Goal: Information Seeking & Learning: Find specific page/section

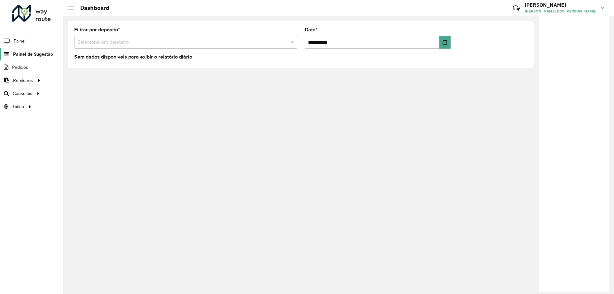
click at [42, 53] on span "Painel de Sugestão" at bounding box center [33, 54] width 40 height 7
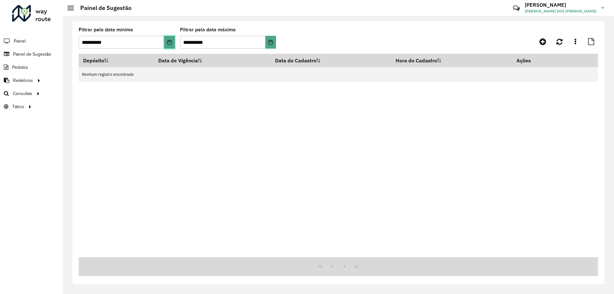
click at [168, 41] on icon "Choose Date" at bounding box center [169, 42] width 5 height 5
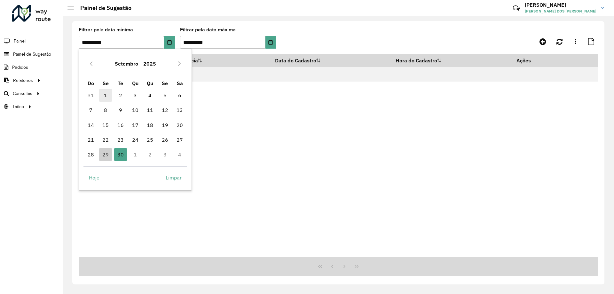
click at [104, 97] on span "1" at bounding box center [105, 95] width 13 height 13
type input "**********"
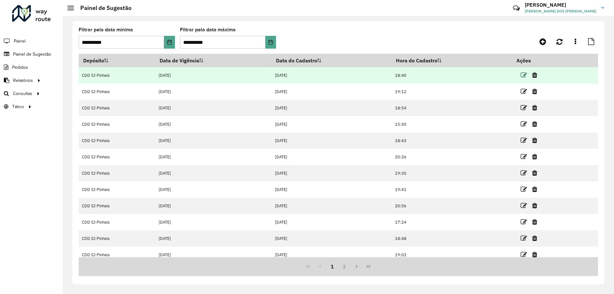
click at [521, 74] on icon at bounding box center [524, 75] width 6 height 6
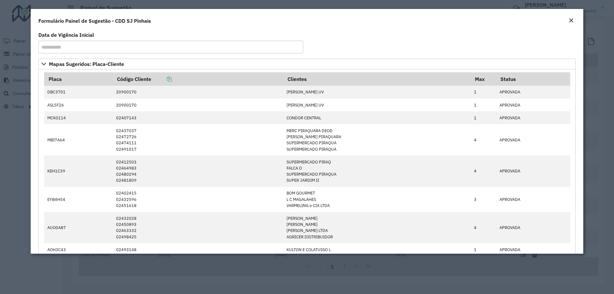
click at [570, 18] on em "Close" at bounding box center [571, 20] width 5 height 5
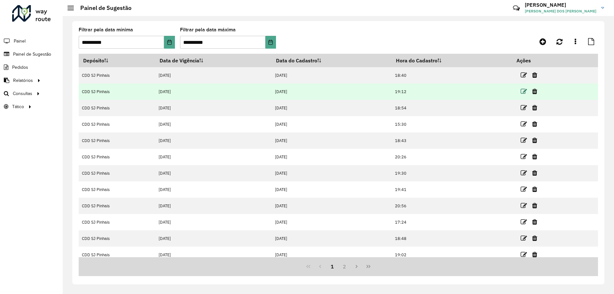
click at [525, 94] on icon at bounding box center [524, 91] width 6 height 6
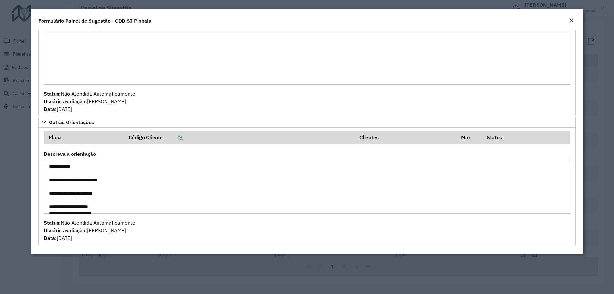
scroll to position [54, 0]
click at [17, 210] on modal-container "**********" at bounding box center [307, 147] width 614 height 294
click at [571, 21] on em "Close" at bounding box center [571, 20] width 5 height 5
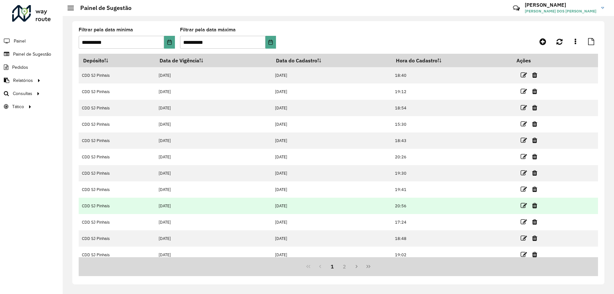
scroll to position [6, 0]
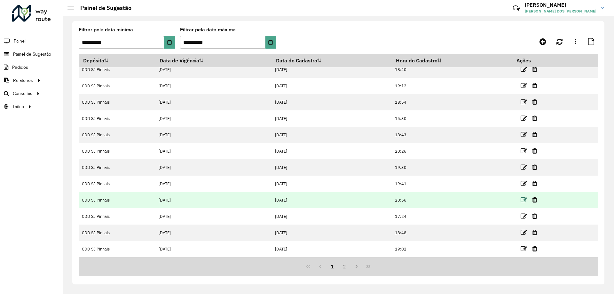
click at [521, 200] on icon at bounding box center [524, 200] width 6 height 6
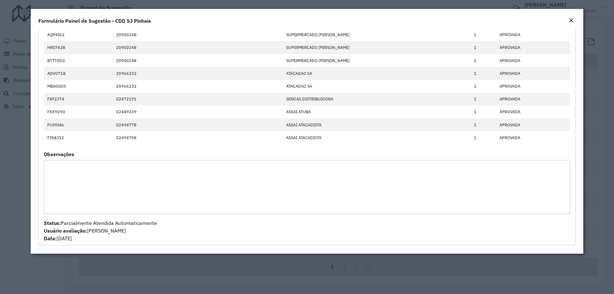
scroll to position [0, 0]
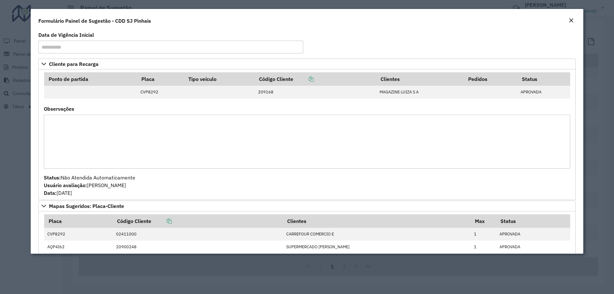
click at [575, 20] on button "Close" at bounding box center [571, 21] width 9 height 8
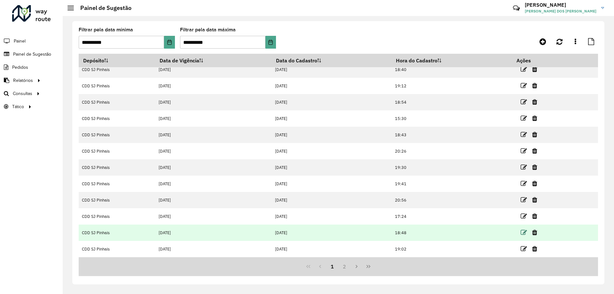
click at [523, 232] on icon at bounding box center [524, 232] width 6 height 6
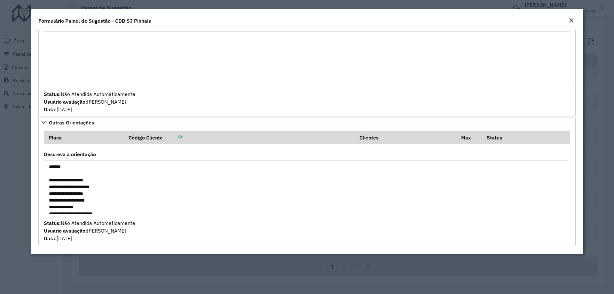
click at [1, 161] on modal-container "**********" at bounding box center [307, 147] width 614 height 294
click at [571, 20] on em "Close" at bounding box center [571, 20] width 5 height 5
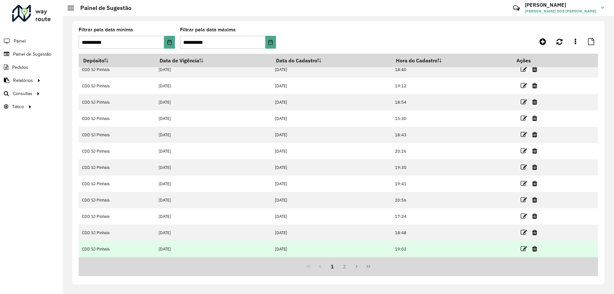
click at [522, 245] on link at bounding box center [524, 248] width 6 height 9
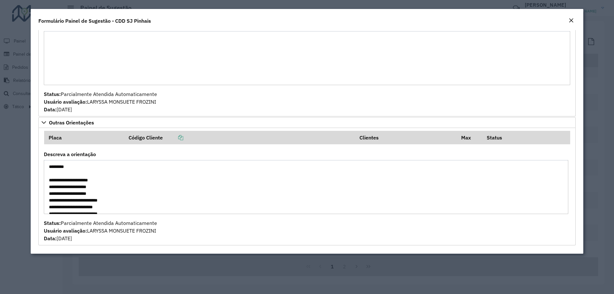
click at [9, 176] on modal-container "**********" at bounding box center [307, 147] width 614 height 294
click at [575, 19] on button "Close" at bounding box center [571, 21] width 9 height 8
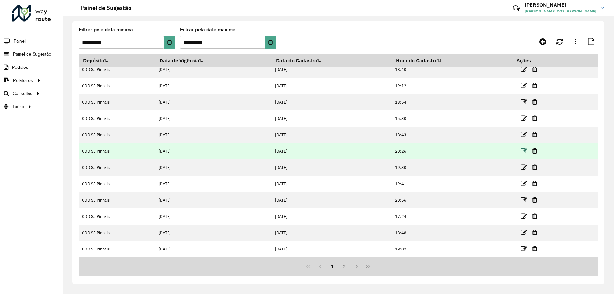
click at [525, 148] on icon at bounding box center [524, 151] width 6 height 6
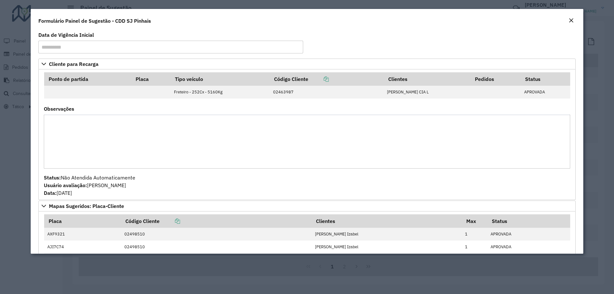
click at [571, 21] on em "Close" at bounding box center [571, 20] width 5 height 5
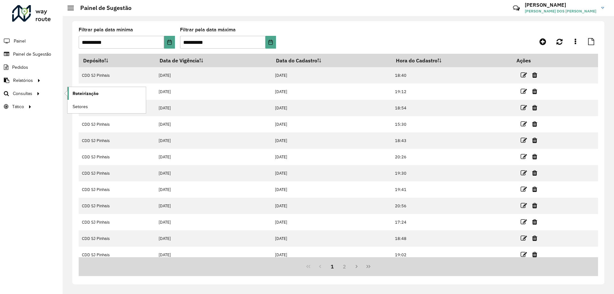
click at [76, 94] on span "Roteirização" at bounding box center [86, 93] width 26 height 7
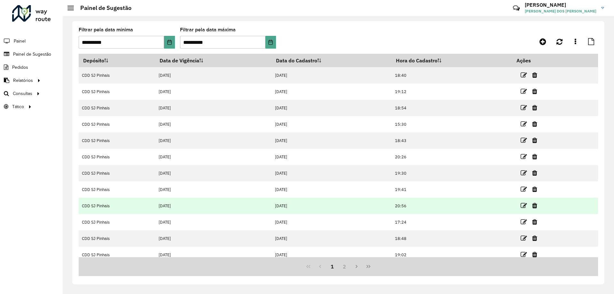
scroll to position [6, 0]
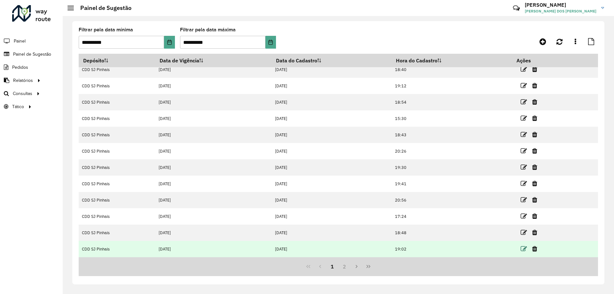
click at [524, 251] on icon at bounding box center [524, 249] width 6 height 6
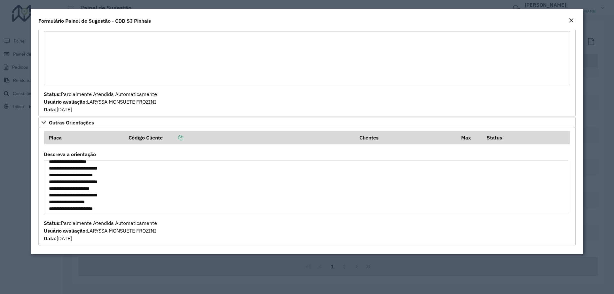
scroll to position [0, 0]
click at [572, 19] on em "Close" at bounding box center [571, 20] width 5 height 5
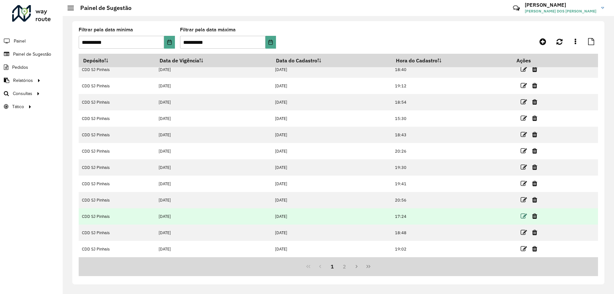
click at [521, 215] on icon at bounding box center [524, 216] width 6 height 6
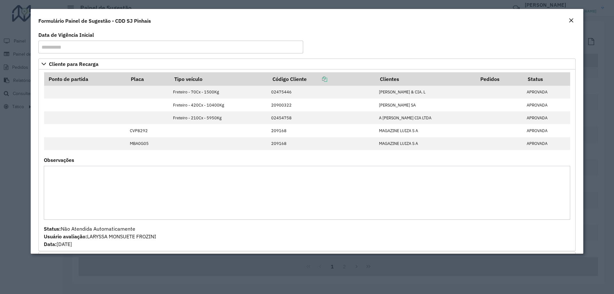
click at [11, 120] on modal-container "**********" at bounding box center [307, 147] width 614 height 294
click at [571, 20] on em "Close" at bounding box center [571, 20] width 5 height 5
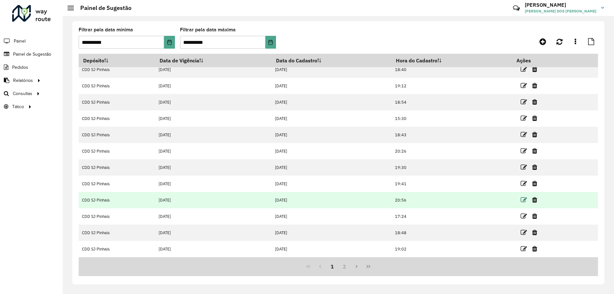
click at [521, 197] on icon at bounding box center [524, 200] width 6 height 6
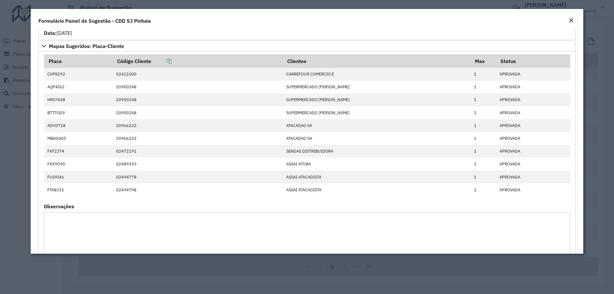
scroll to position [212, 0]
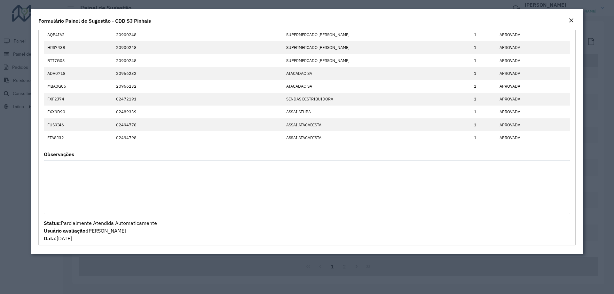
click at [0, 164] on modal-container "**********" at bounding box center [307, 147] width 614 height 294
click at [575, 21] on button "Close" at bounding box center [571, 21] width 9 height 8
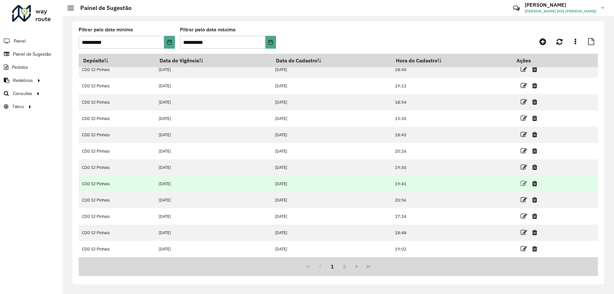
click at [524, 182] on icon at bounding box center [524, 183] width 6 height 6
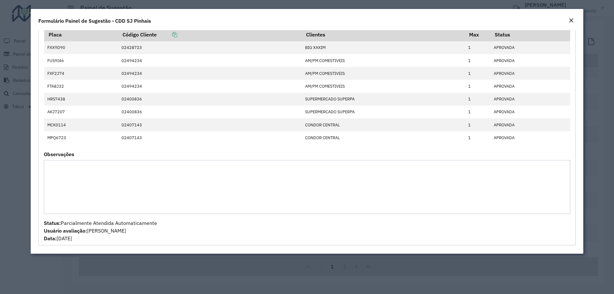
scroll to position [0, 0]
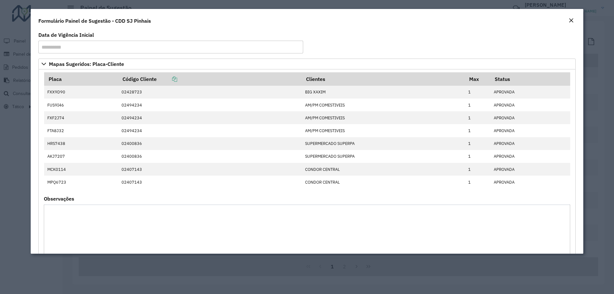
click at [5, 147] on modal-container "**********" at bounding box center [307, 147] width 614 height 294
click at [571, 21] on em "Close" at bounding box center [571, 20] width 5 height 5
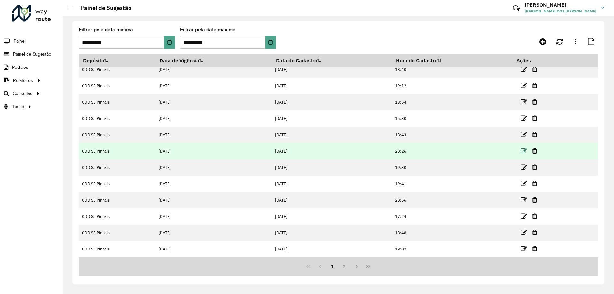
click at [523, 151] on icon at bounding box center [524, 151] width 6 height 6
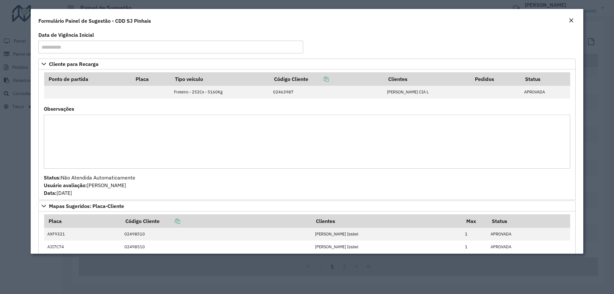
click at [571, 20] on em "Close" at bounding box center [571, 20] width 5 height 5
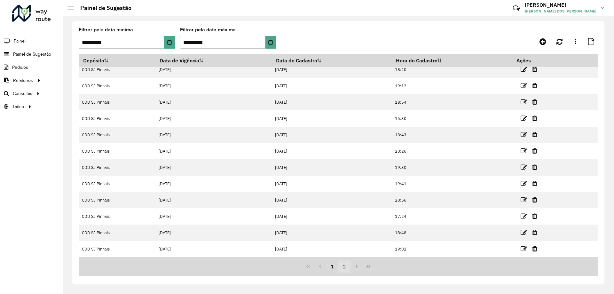
click at [344, 266] on button "2" at bounding box center [344, 266] width 12 height 12
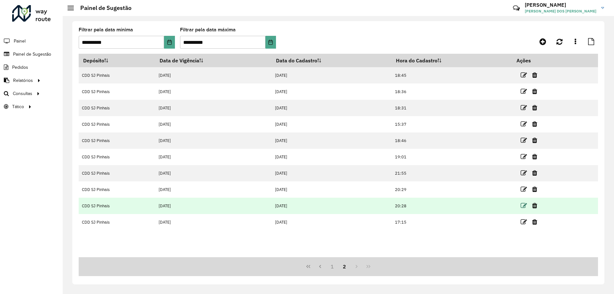
click at [522, 206] on icon at bounding box center [524, 206] width 6 height 6
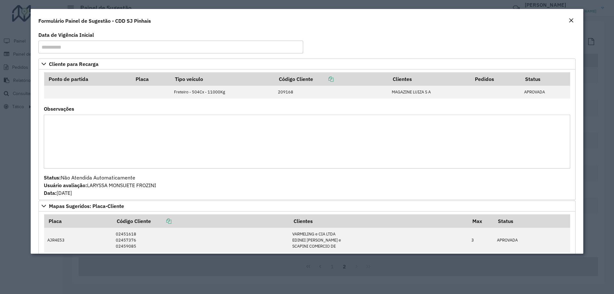
click at [571, 19] on em "Close" at bounding box center [571, 20] width 5 height 5
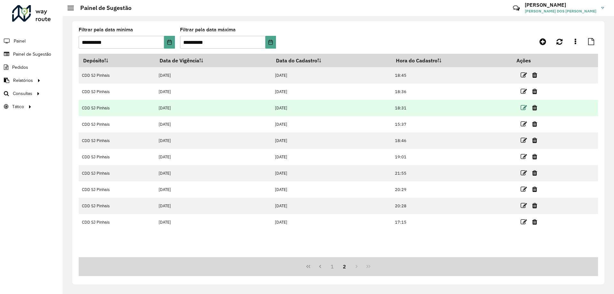
click at [525, 107] on icon at bounding box center [524, 108] width 6 height 6
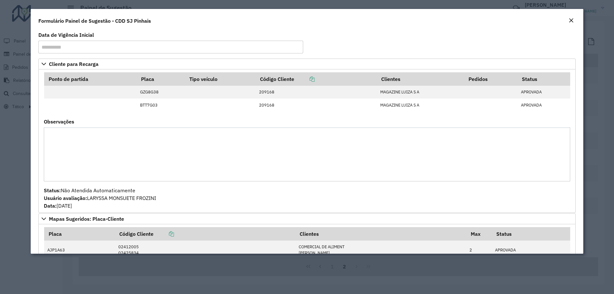
click at [572, 19] on em "Close" at bounding box center [571, 20] width 5 height 5
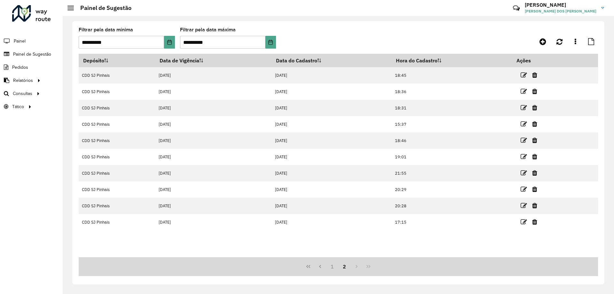
click at [357, 267] on div "1 2" at bounding box center [339, 266] width 520 height 19
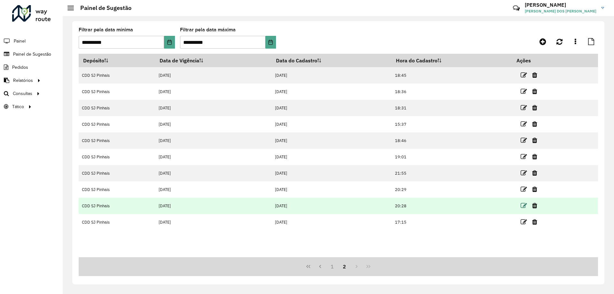
click at [524, 203] on icon at bounding box center [524, 206] width 6 height 6
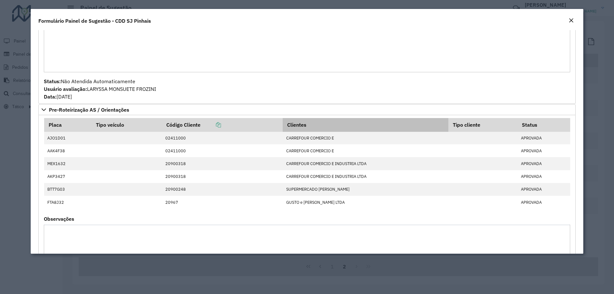
scroll to position [449, 0]
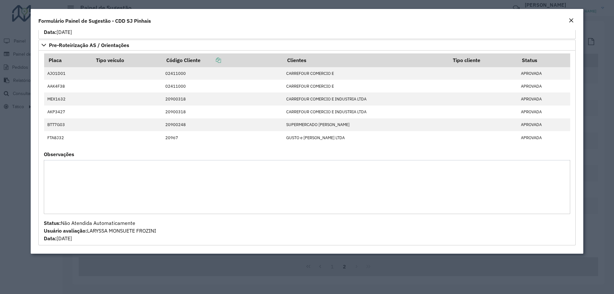
click at [8, 186] on modal-container "**********" at bounding box center [307, 147] width 614 height 294
click at [575, 20] on button "Close" at bounding box center [571, 21] width 9 height 8
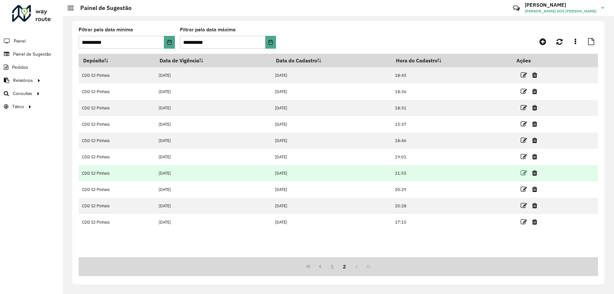
click at [527, 174] on icon at bounding box center [524, 173] width 6 height 6
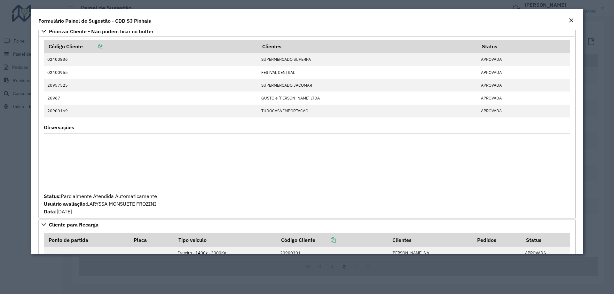
scroll to position [0, 0]
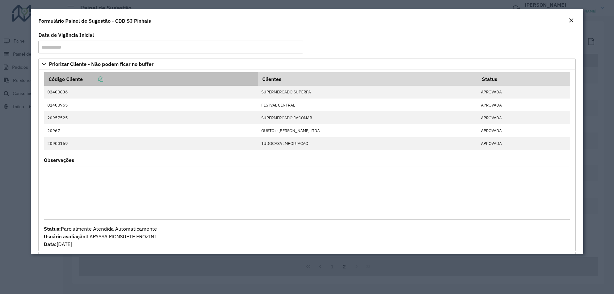
click at [102, 77] on icon at bounding box center [100, 78] width 5 height 5
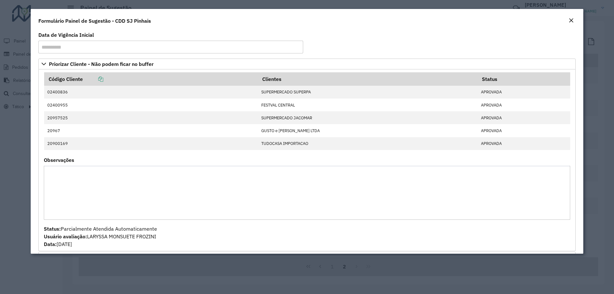
click at [570, 17] on div "Close" at bounding box center [571, 21] width 5 height 8
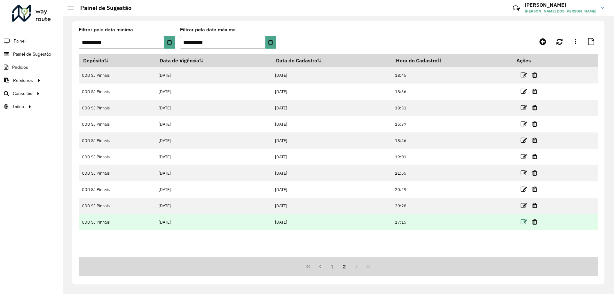
click at [524, 221] on icon at bounding box center [524, 222] width 6 height 6
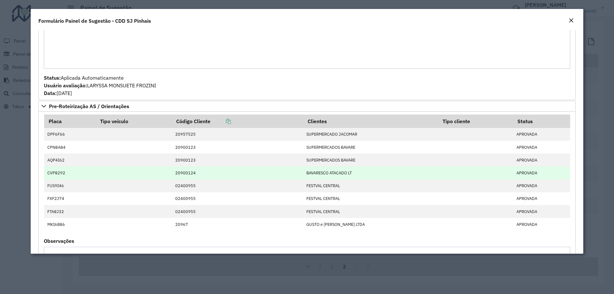
scroll to position [480, 0]
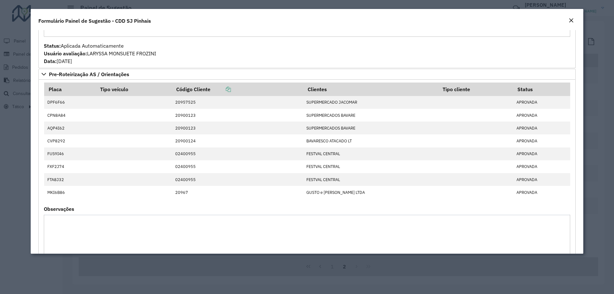
click at [570, 18] on em "Close" at bounding box center [571, 20] width 5 height 5
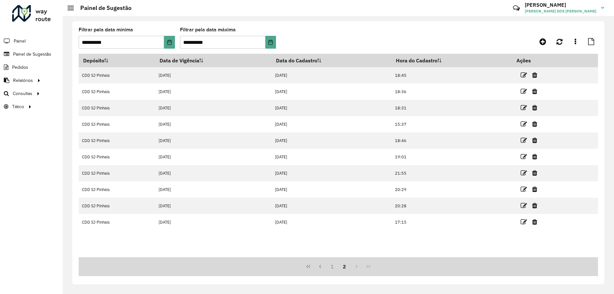
drag, startPoint x: 443, startPoint y: 40, endPoint x: 599, endPoint y: 18, distance: 157.0
click at [445, 40] on formly-group "**********" at bounding box center [271, 41] width 385 height 26
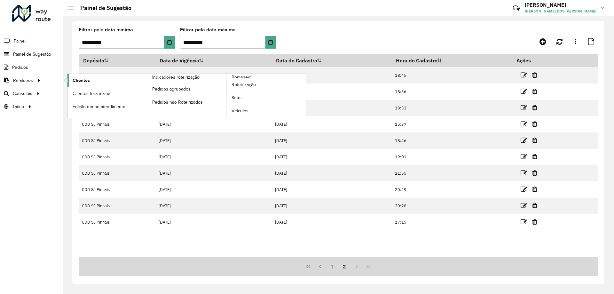
click at [77, 82] on span "Clientes" at bounding box center [81, 80] width 17 height 7
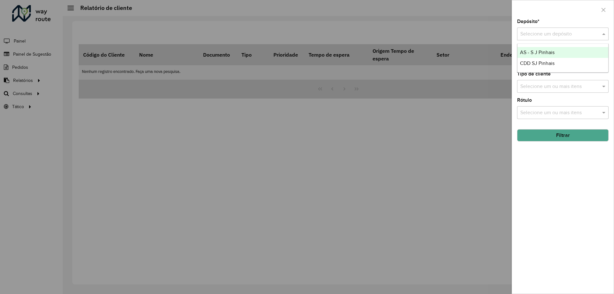
click at [594, 33] on div at bounding box center [562, 34] width 91 height 8
click at [587, 157] on div "Depósito * Selecione um depósito Setor Selecione um ou mais itens Tipo de clien…" at bounding box center [563, 156] width 102 height 274
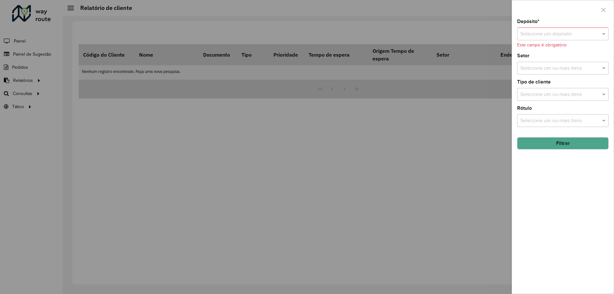
click at [559, 194] on div "Depósito * Selecione um depósito Este campo é obrigatório Setor Selecione um ou…" at bounding box center [563, 156] width 102 height 274
click at [564, 33] on input "text" at bounding box center [557, 34] width 72 height 8
click at [550, 62] on span "CDD SJ Pinhais" at bounding box center [537, 62] width 35 height 5
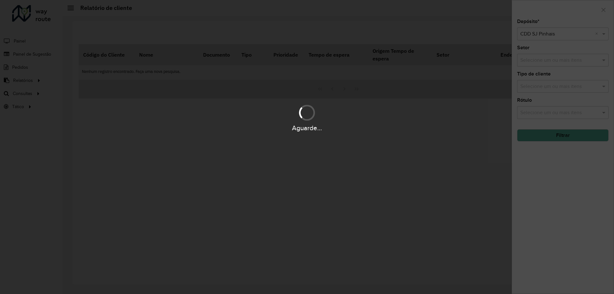
click at [525, 195] on div "Aguarde..." at bounding box center [307, 147] width 614 height 294
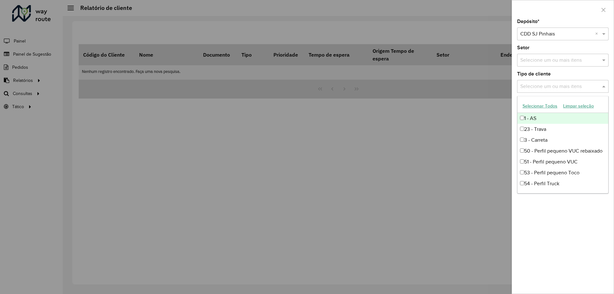
click at [533, 82] on div "Selecione um ou mais itens" at bounding box center [562, 86] width 91 height 13
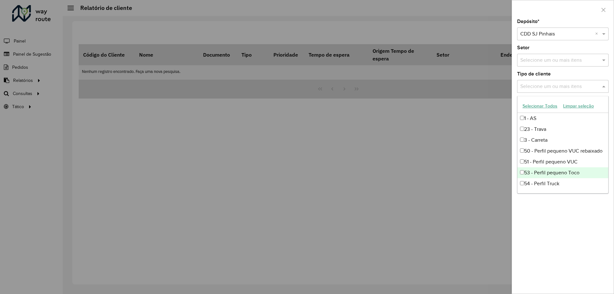
scroll to position [32, 0]
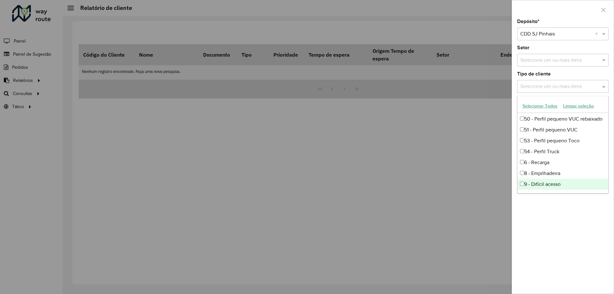
click at [573, 210] on div "Depósito * Selecione um depósito × CDD SJ Pinhais × Setor Selecione um ou mais …" at bounding box center [563, 156] width 102 height 274
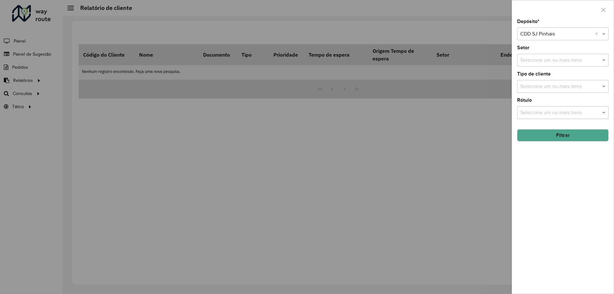
click at [575, 109] on input "text" at bounding box center [560, 113] width 82 height 8
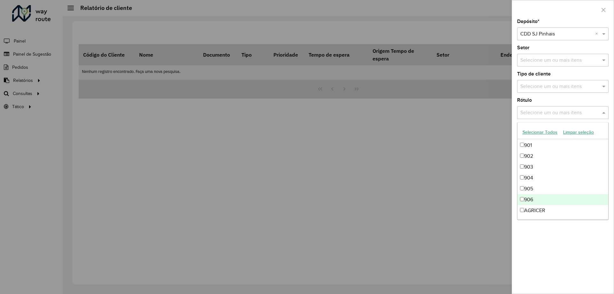
scroll to position [457, 0]
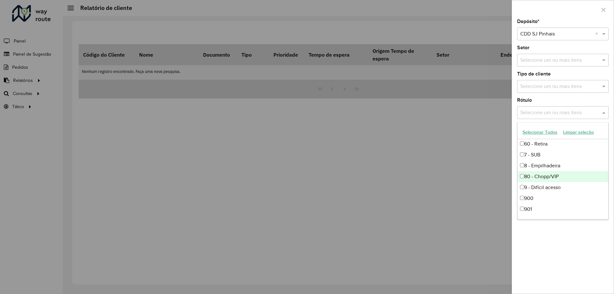
click at [561, 176] on div "80 - Chopp/VIP" at bounding box center [563, 176] width 91 height 11
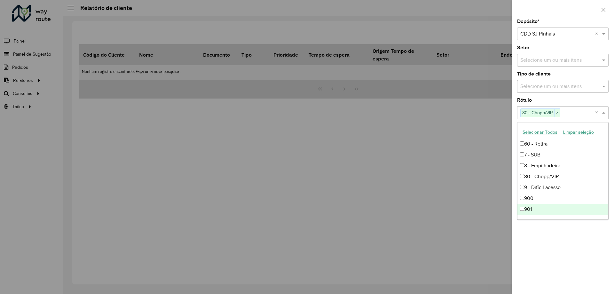
click at [567, 242] on div "Depósito * Selecione um depósito × CDD SJ Pinhais × Setor Selecione um ou mais …" at bounding box center [563, 156] width 102 height 274
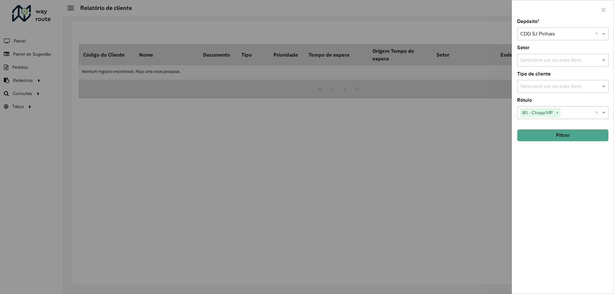
click at [574, 135] on button "Filtrar" at bounding box center [562, 135] width 91 height 12
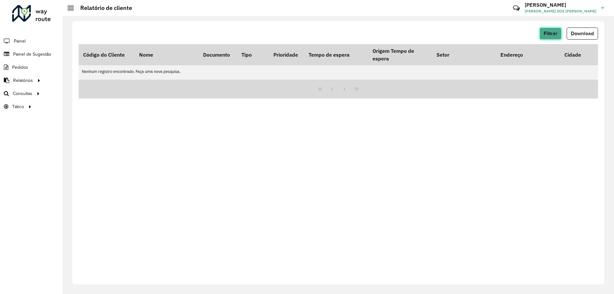
click at [552, 34] on span "Filtrar" at bounding box center [551, 33] width 14 height 5
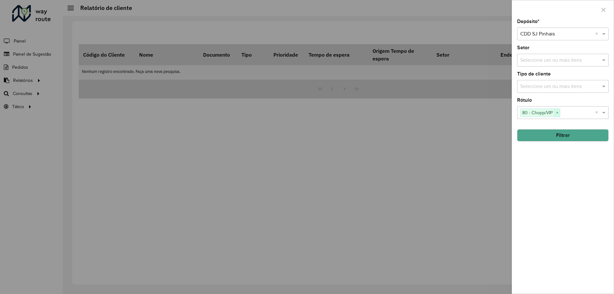
click at [560, 110] on span "×" at bounding box center [557, 113] width 6 height 8
click at [560, 110] on input "text" at bounding box center [560, 113] width 82 height 8
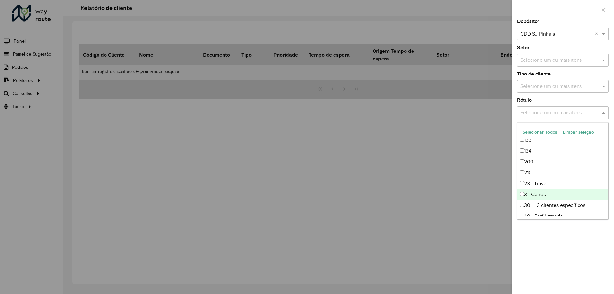
scroll to position [352, 0]
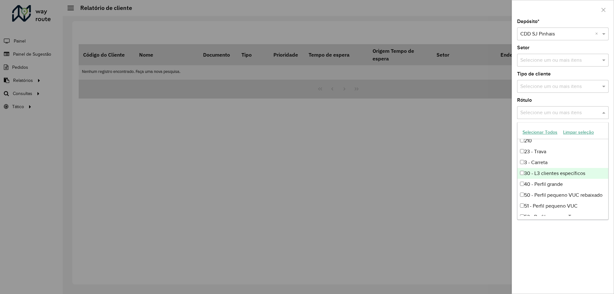
click at [571, 174] on div "30 - L3 clientes específicos" at bounding box center [563, 173] width 91 height 11
click at [575, 239] on div "Depósito * Selecione um depósito × CDD SJ Pinhais × Setor Selecione um ou mais …" at bounding box center [563, 156] width 102 height 274
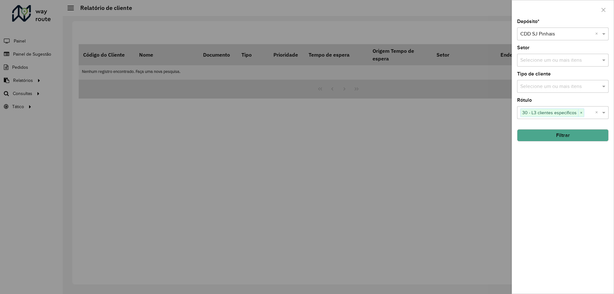
click at [548, 138] on button "Filtrar" at bounding box center [562, 135] width 91 height 12
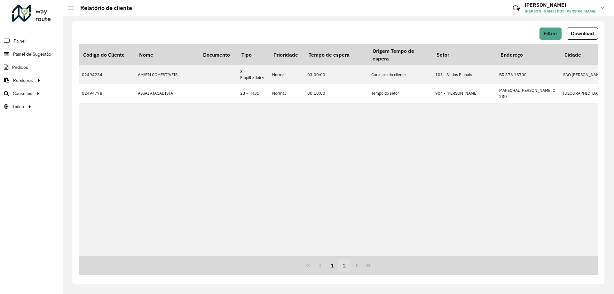
click at [345, 265] on button "2" at bounding box center [344, 265] width 12 height 12
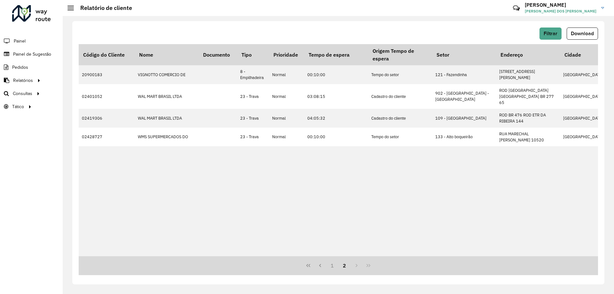
click at [355, 267] on div "1 2" at bounding box center [339, 265] width 520 height 19
click at [358, 266] on div "1 2" at bounding box center [339, 265] width 520 height 19
click at [333, 266] on button "1" at bounding box center [332, 265] width 12 height 12
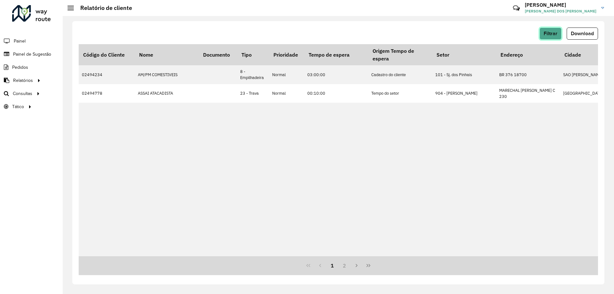
click at [561, 34] on button "Filtrar" at bounding box center [551, 34] width 22 height 12
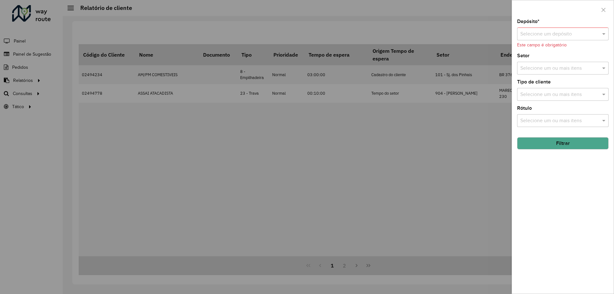
click at [549, 200] on div "Depósito * Selecione um depósito Este campo é obrigatório Setor Selecione um ou…" at bounding box center [563, 156] width 102 height 274
click at [577, 73] on div "Selecione um ou mais itens" at bounding box center [562, 68] width 91 height 13
click at [607, 8] on button "button" at bounding box center [604, 10] width 10 height 10
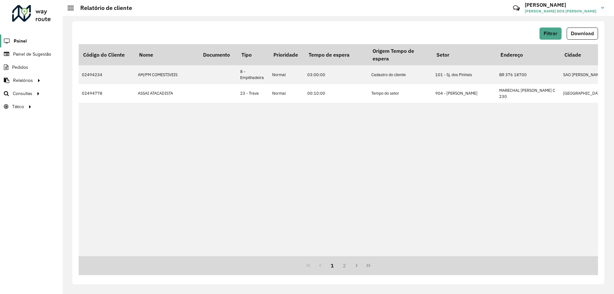
click at [16, 41] on span "Painel" at bounding box center [20, 41] width 13 height 7
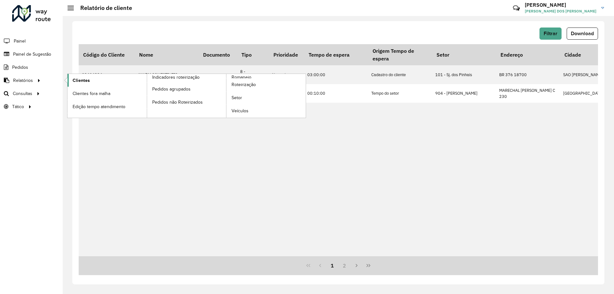
click at [85, 81] on span "Clientes" at bounding box center [81, 80] width 17 height 7
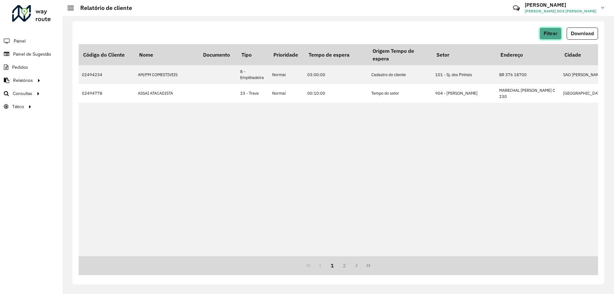
click at [555, 32] on span "Filtrar" at bounding box center [551, 33] width 14 height 5
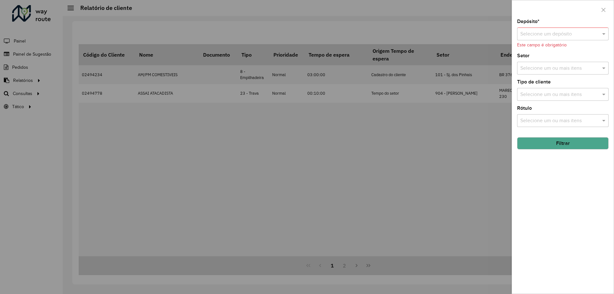
click at [592, 28] on div "Selecione um depósito" at bounding box center [562, 34] width 91 height 13
click at [548, 60] on span "CDD SJ Pinhais" at bounding box center [537, 62] width 35 height 5
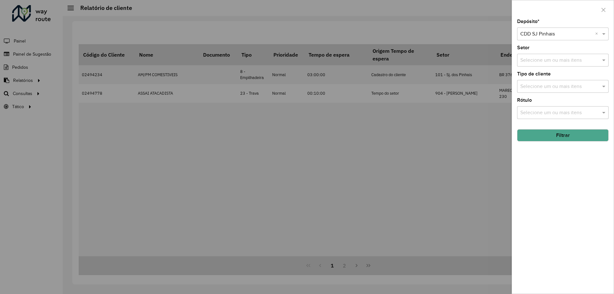
click at [560, 178] on div "Depósito * Selecione um depósito × CDD SJ Pinhais × Setor Selecione um ou mais …" at bounding box center [563, 156] width 102 height 274
click at [564, 133] on button "Filtrar" at bounding box center [562, 135] width 91 height 12
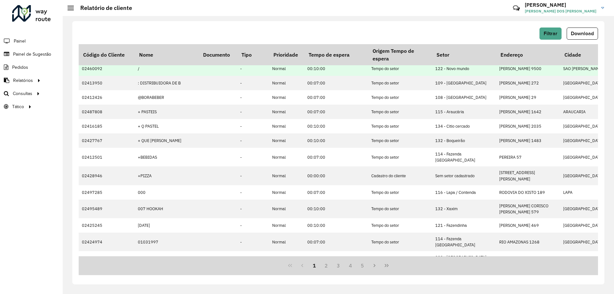
scroll to position [138, 0]
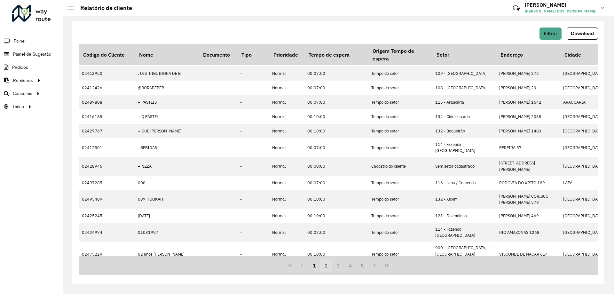
click at [324, 269] on button "2" at bounding box center [326, 265] width 12 height 12
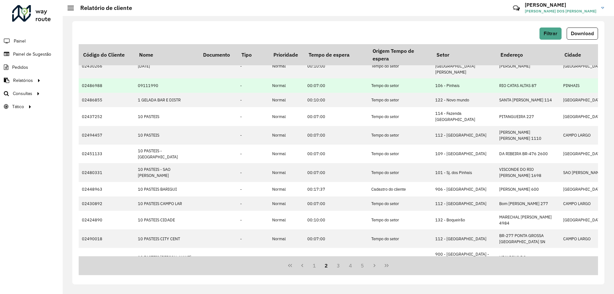
scroll to position [0, 0]
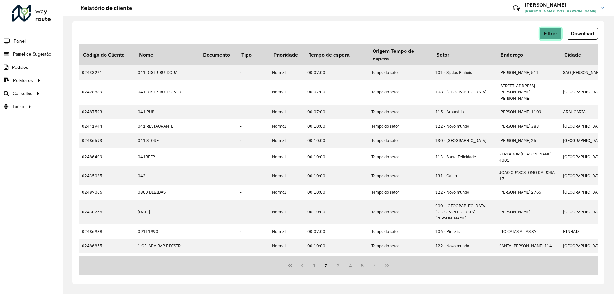
click at [551, 36] on span "Filtrar" at bounding box center [551, 33] width 14 height 5
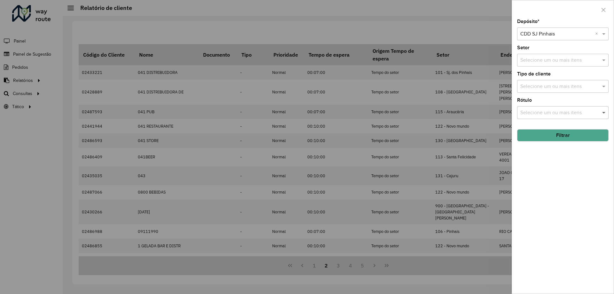
click at [602, 115] on span at bounding box center [605, 113] width 8 height 8
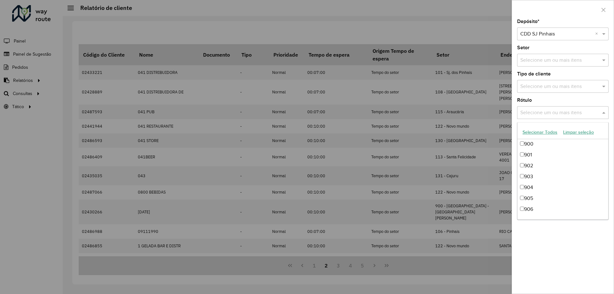
scroll to position [521, 0]
click at [577, 257] on div "Depósito * Selecione um depósito × CDD SJ Pinhais × Setor Selecione um ou mais …" at bounding box center [563, 156] width 102 height 274
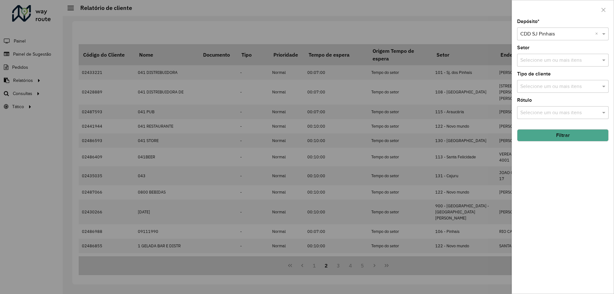
click at [554, 88] on input "text" at bounding box center [560, 87] width 82 height 8
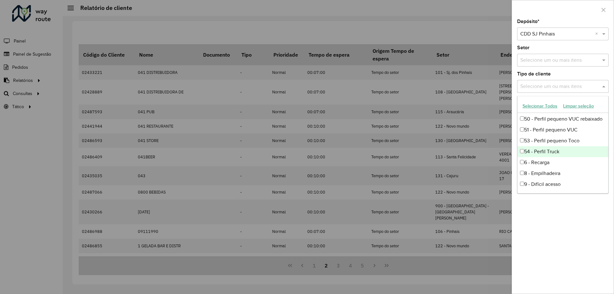
scroll to position [0, 0]
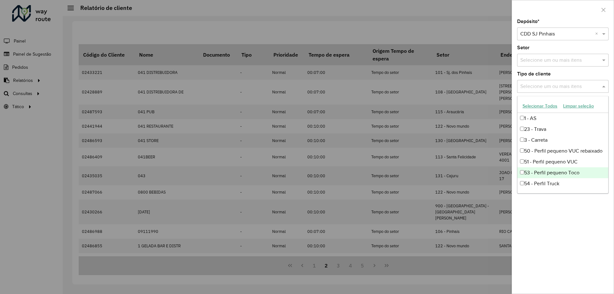
click at [561, 238] on div "Depósito * Selecione um depósito × CDD SJ Pinhais × Setor Selecione um ou mais …" at bounding box center [563, 156] width 102 height 274
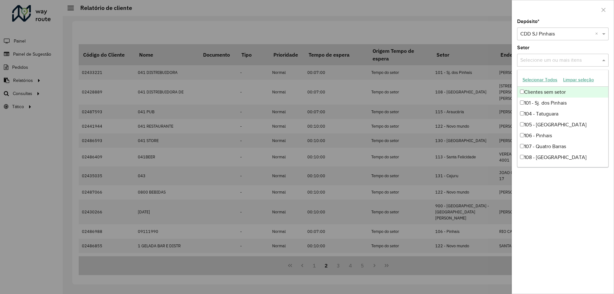
click at [546, 64] on input "text" at bounding box center [560, 61] width 82 height 8
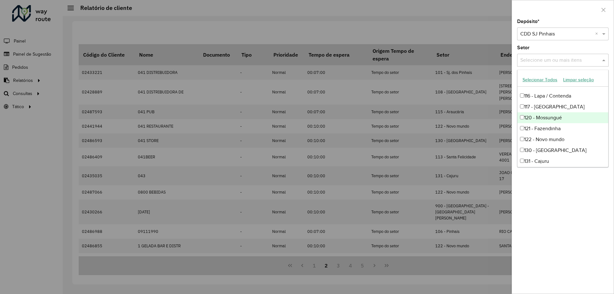
scroll to position [413, 0]
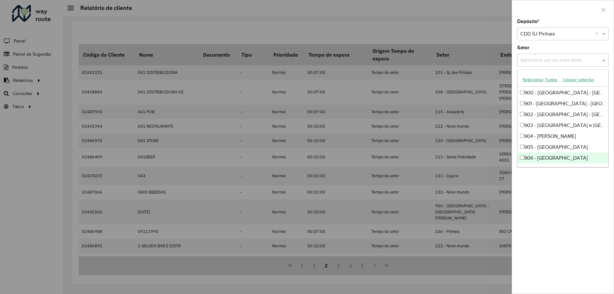
click at [571, 201] on div "Depósito * Selecione um depósito × CDD SJ Pinhais × Setor Selecione um ou mais …" at bounding box center [563, 156] width 102 height 274
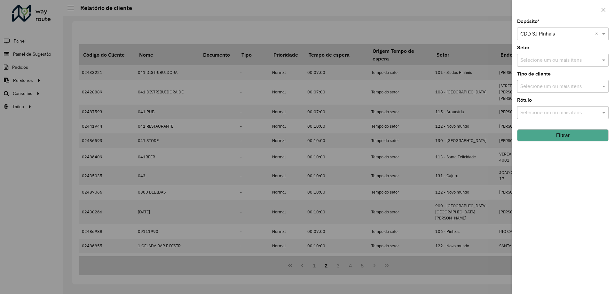
click at [364, 204] on div at bounding box center [307, 147] width 614 height 294
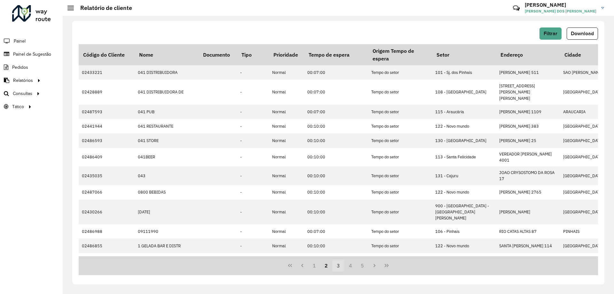
click at [334, 266] on button "3" at bounding box center [338, 265] width 12 height 12
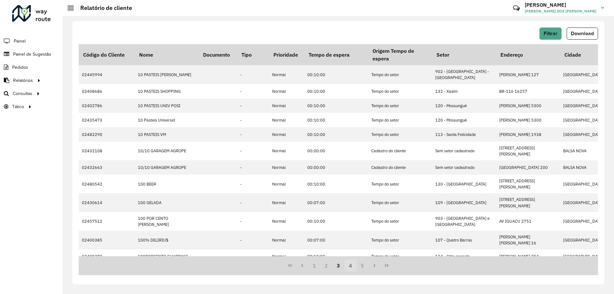
click at [348, 266] on button "4" at bounding box center [351, 265] width 12 height 12
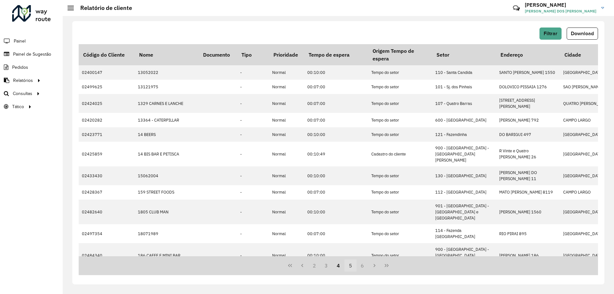
click at [350, 266] on button "5" at bounding box center [351, 265] width 12 height 12
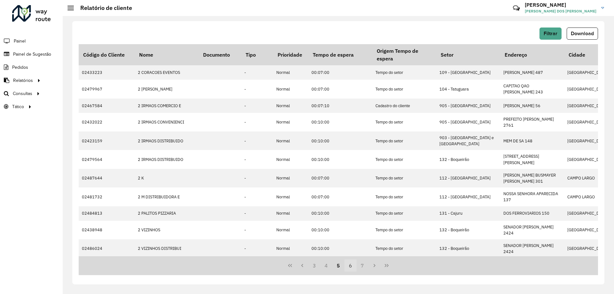
click at [349, 266] on button "6" at bounding box center [351, 265] width 12 height 12
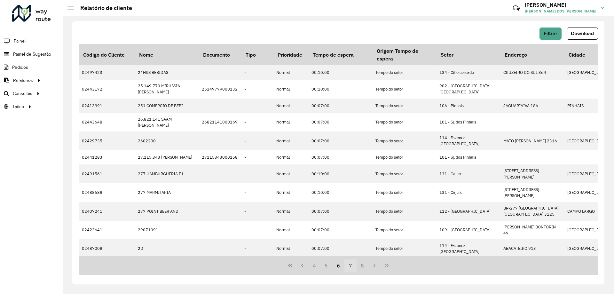
click at [352, 266] on button "7" at bounding box center [351, 265] width 12 height 12
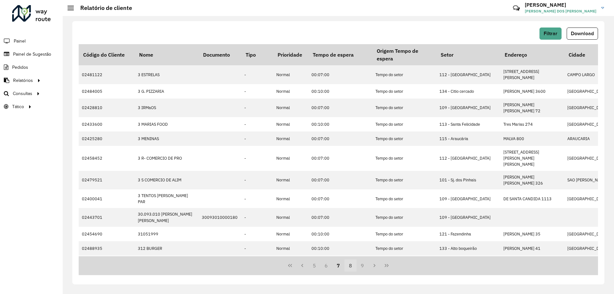
click at [355, 266] on button "8" at bounding box center [351, 265] width 12 height 12
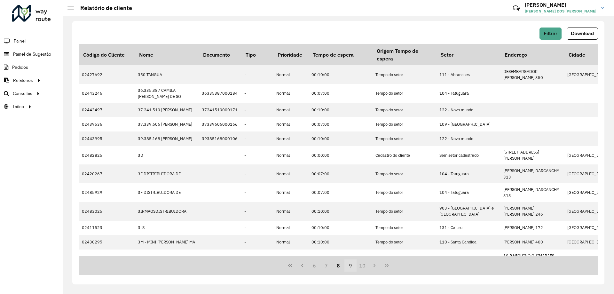
click at [354, 266] on button "9" at bounding box center [351, 265] width 12 height 12
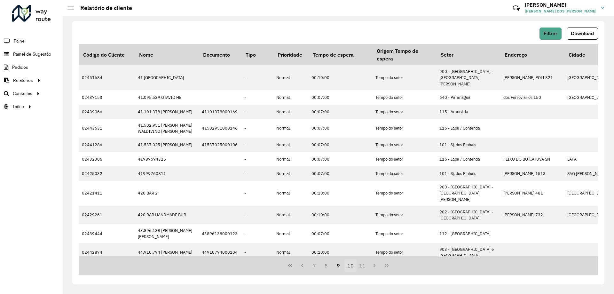
click at [353, 269] on button "10" at bounding box center [351, 265] width 12 height 12
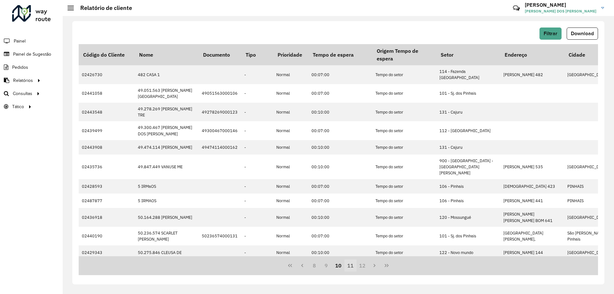
click at [352, 267] on button "11" at bounding box center [351, 265] width 12 height 12
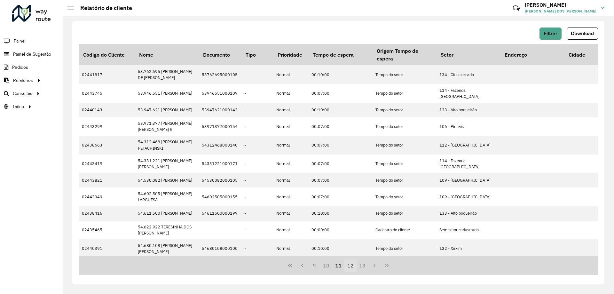
click at [352, 267] on button "12" at bounding box center [351, 265] width 12 height 12
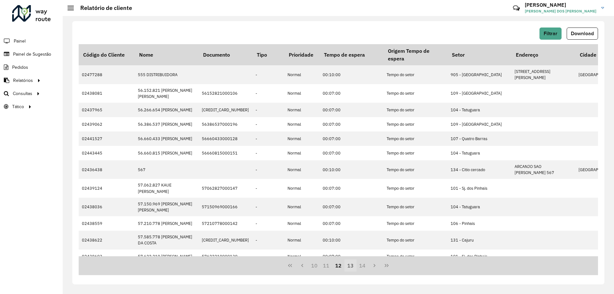
click at [349, 265] on button "13" at bounding box center [351, 265] width 12 height 12
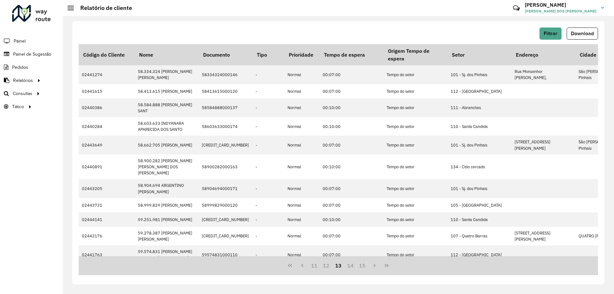
click at [349, 265] on button "14" at bounding box center [351, 265] width 12 height 12
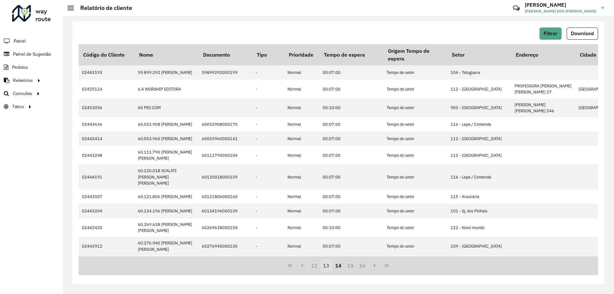
click at [349, 265] on button "15" at bounding box center [351, 265] width 12 height 12
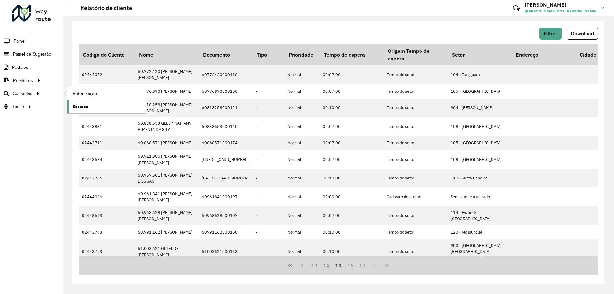
click at [88, 107] on span "Setores" at bounding box center [81, 106] width 16 height 7
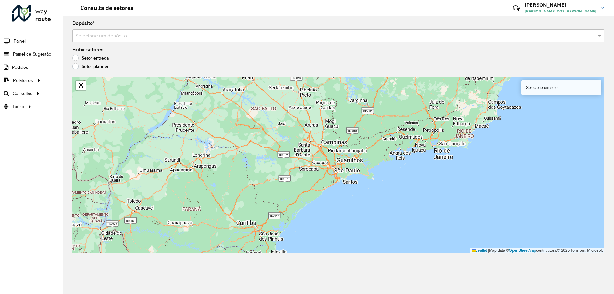
click at [76, 69] on label "Setor planner" at bounding box center [90, 66] width 36 height 6
click at [226, 30] on div "Selecione um depósito" at bounding box center [338, 35] width 532 height 13
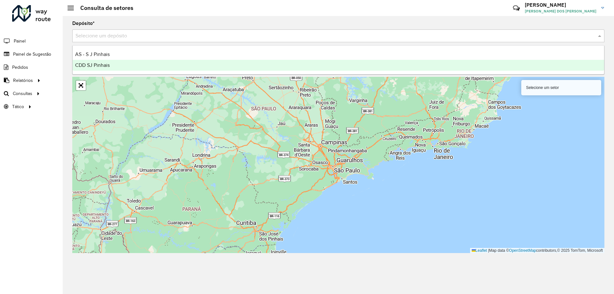
click at [113, 71] on ng-dropdown-panel "AS - S J Pinhais CDD SJ Pinhais" at bounding box center [338, 59] width 532 height 29
click at [108, 63] on span "CDD SJ Pinhais" at bounding box center [92, 64] width 35 height 5
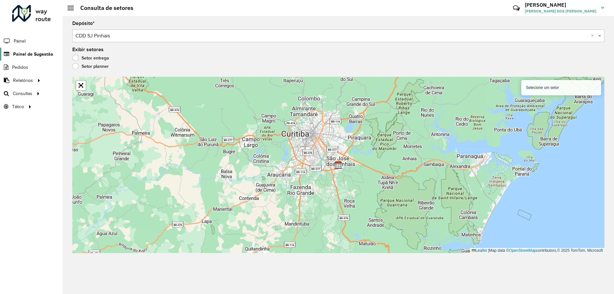
click at [32, 55] on span "Painel de Sugestão" at bounding box center [33, 54] width 40 height 7
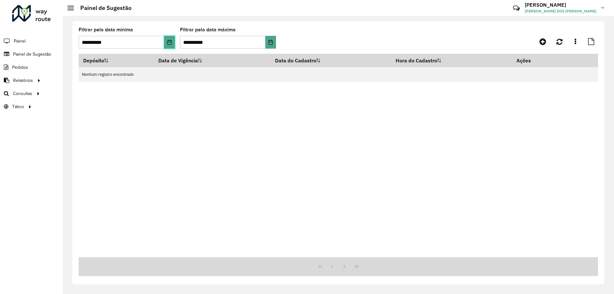
click at [167, 43] on icon "Choose Date" at bounding box center [169, 42] width 5 height 5
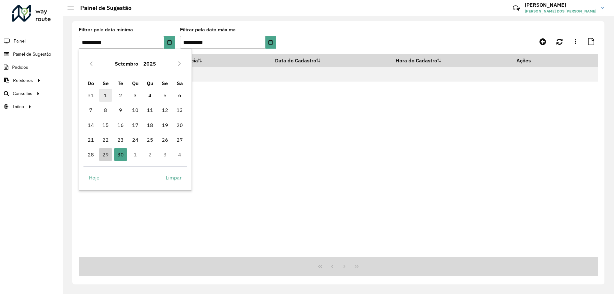
click at [109, 94] on span "1" at bounding box center [105, 95] width 13 height 13
type input "**********"
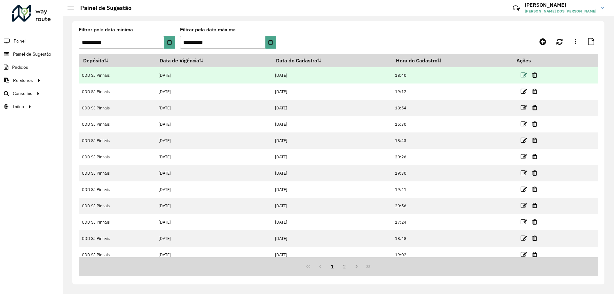
click at [521, 74] on icon at bounding box center [524, 75] width 6 height 6
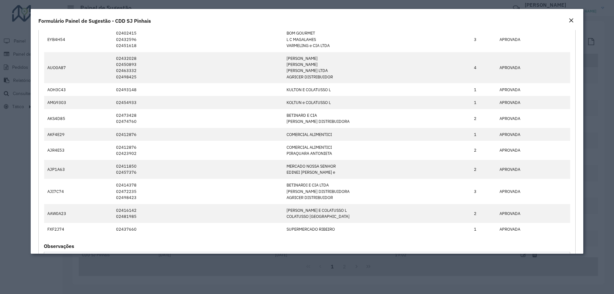
scroll to position [252, 0]
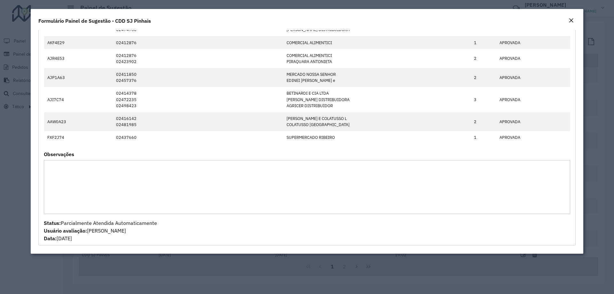
click at [213, 274] on modal-container "**********" at bounding box center [307, 147] width 614 height 294
click at [570, 17] on div "Close" at bounding box center [571, 21] width 5 height 8
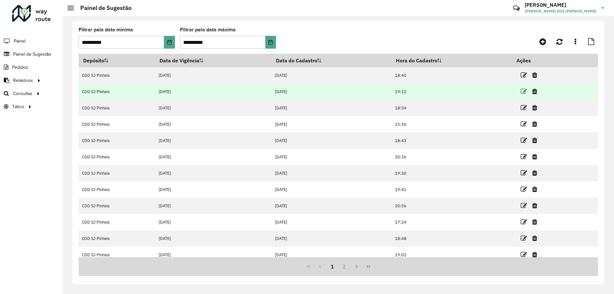
click at [523, 90] on icon at bounding box center [524, 91] width 6 height 6
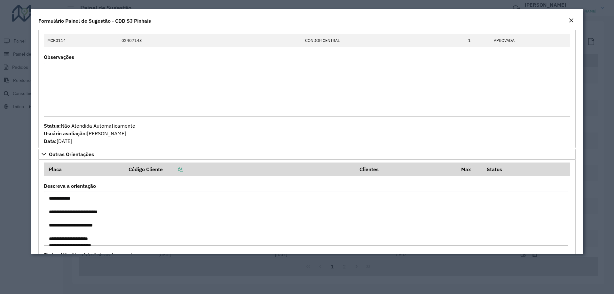
scroll to position [109, 0]
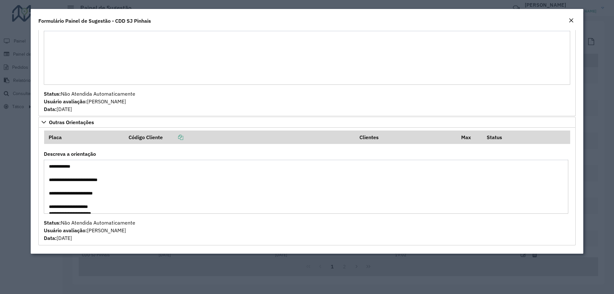
click at [2, 182] on modal-container "**********" at bounding box center [307, 147] width 614 height 294
click at [572, 21] on em "Close" at bounding box center [571, 20] width 5 height 5
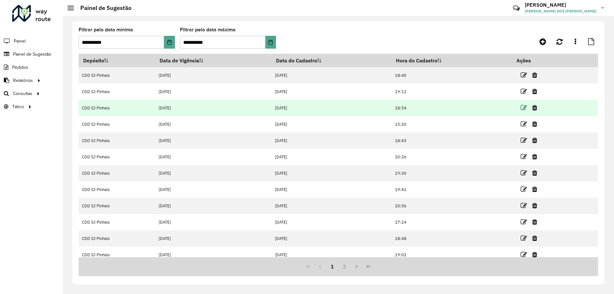
click at [526, 107] on icon at bounding box center [524, 108] width 6 height 6
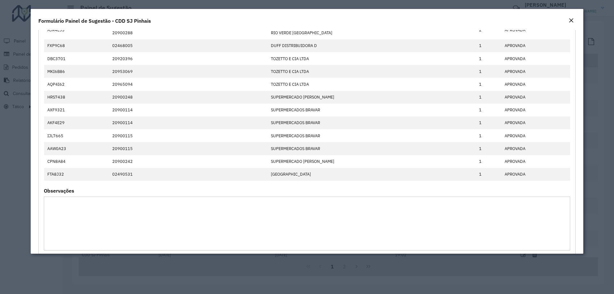
scroll to position [293, 0]
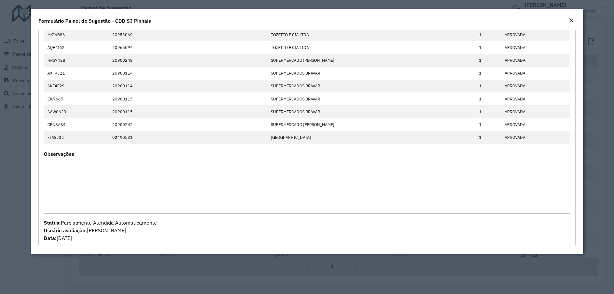
click at [4, 178] on modal-container "**********" at bounding box center [307, 147] width 614 height 294
click at [571, 21] on em "Close" at bounding box center [571, 20] width 5 height 5
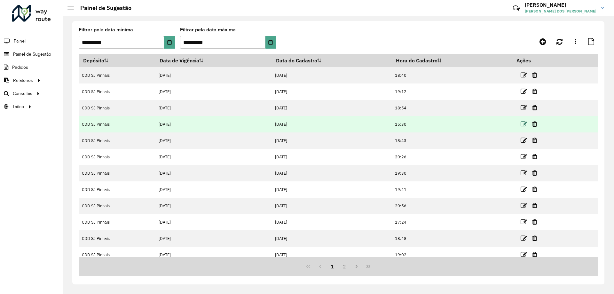
click at [524, 124] on icon at bounding box center [524, 124] width 6 height 6
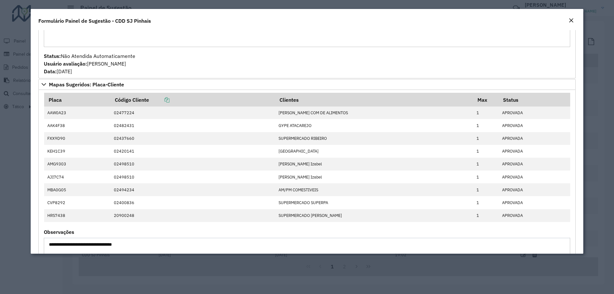
scroll to position [238, 0]
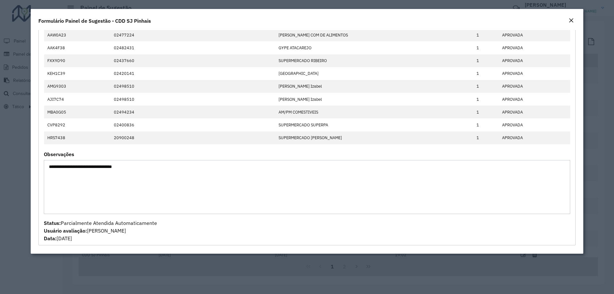
click at [8, 189] on modal-container "**********" at bounding box center [307, 147] width 614 height 294
click at [573, 19] on em "Close" at bounding box center [571, 20] width 5 height 5
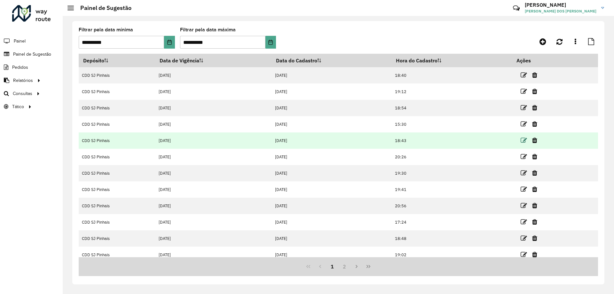
click at [524, 139] on icon at bounding box center [524, 140] width 6 height 6
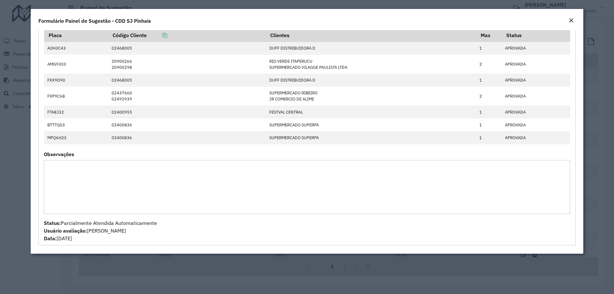
scroll to position [0, 0]
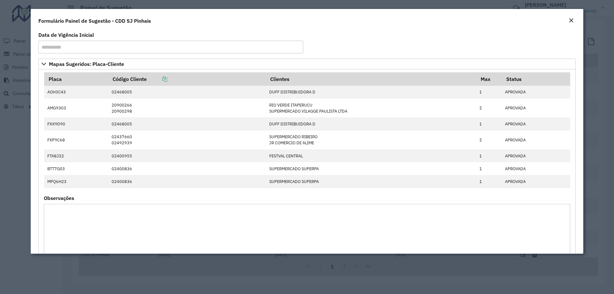
click at [569, 18] on em "Close" at bounding box center [571, 20] width 5 height 5
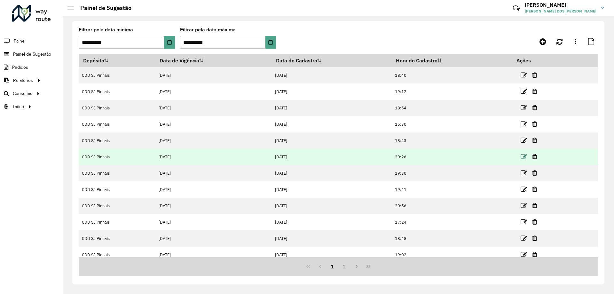
click at [523, 155] on icon at bounding box center [524, 157] width 6 height 6
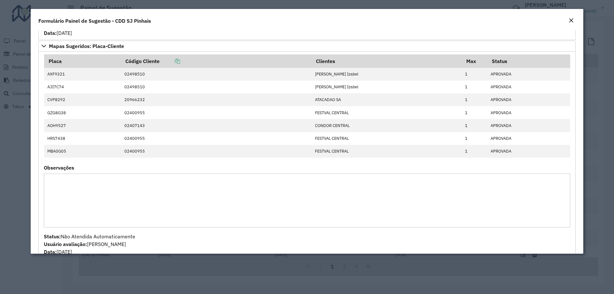
scroll to position [174, 0]
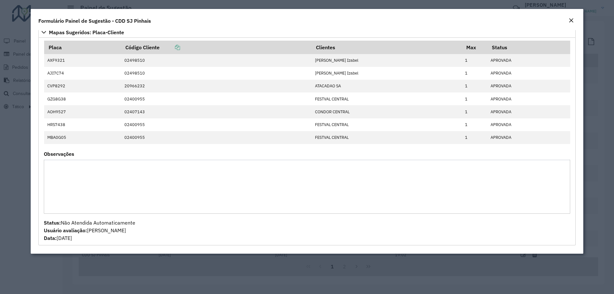
click at [7, 148] on modal-container "**********" at bounding box center [307, 147] width 614 height 294
click at [571, 21] on em "Close" at bounding box center [571, 20] width 5 height 5
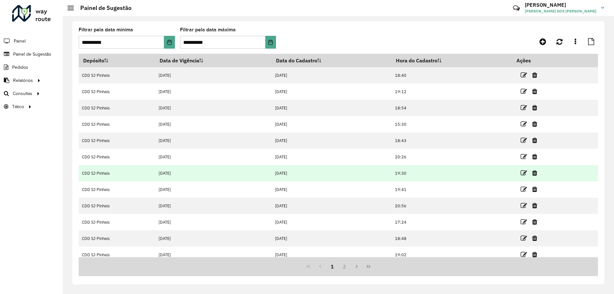
click at [522, 170] on link at bounding box center [524, 173] width 6 height 9
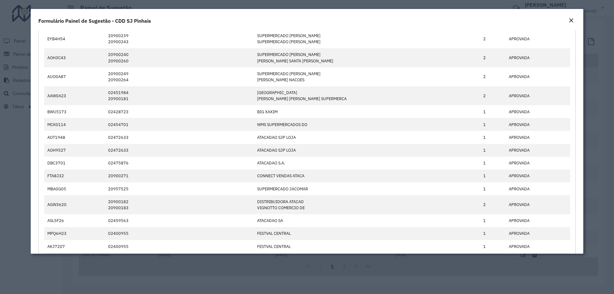
scroll to position [390, 0]
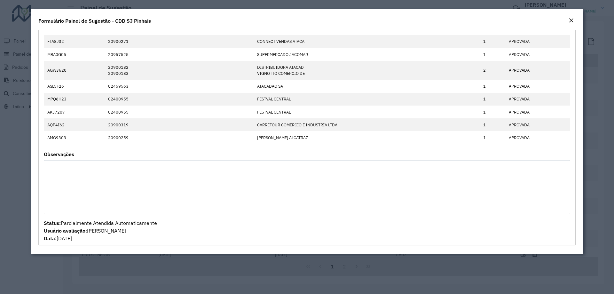
click at [574, 21] on div "Formulário Painel de Sugestão - CDD SJ Pinhais" at bounding box center [307, 19] width 553 height 21
click at [571, 21] on em "Close" at bounding box center [571, 20] width 5 height 5
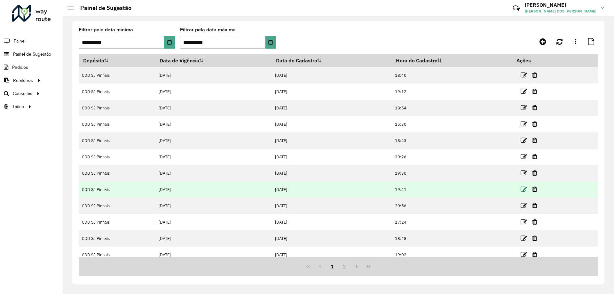
click at [521, 188] on icon at bounding box center [524, 189] width 6 height 6
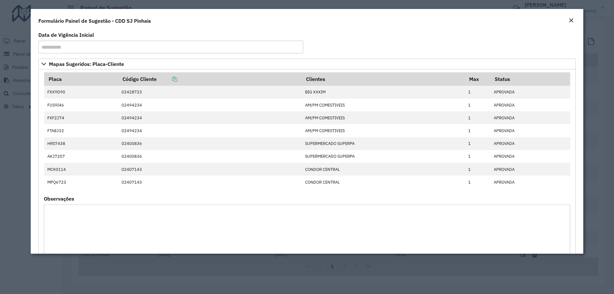
scroll to position [44, 0]
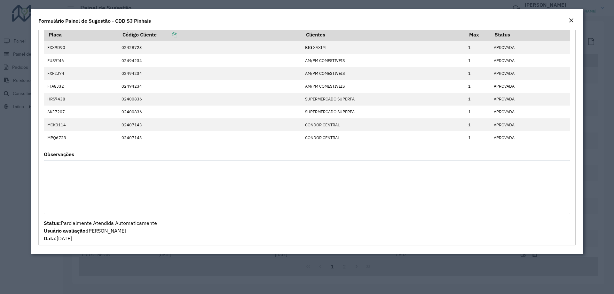
click at [571, 21] on em "Close" at bounding box center [571, 20] width 5 height 5
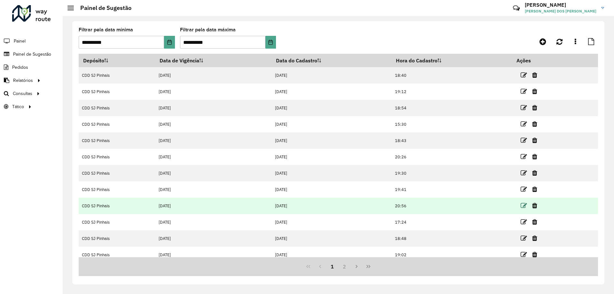
click at [525, 203] on icon at bounding box center [524, 206] width 6 height 6
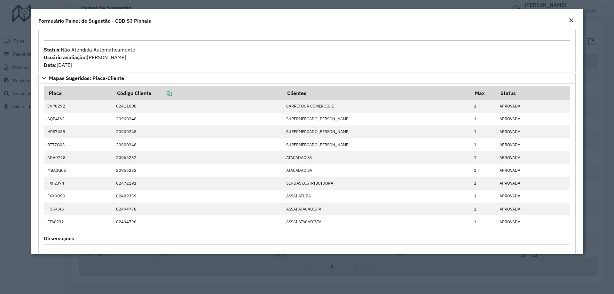
scroll to position [212, 0]
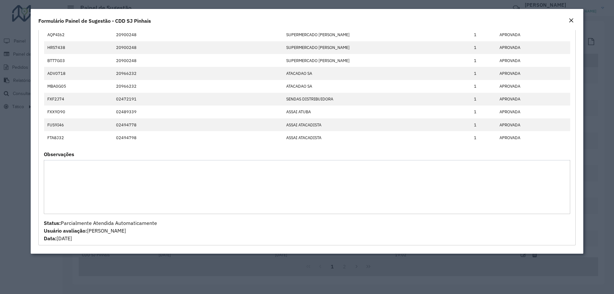
click at [568, 20] on button "Close" at bounding box center [571, 21] width 9 height 8
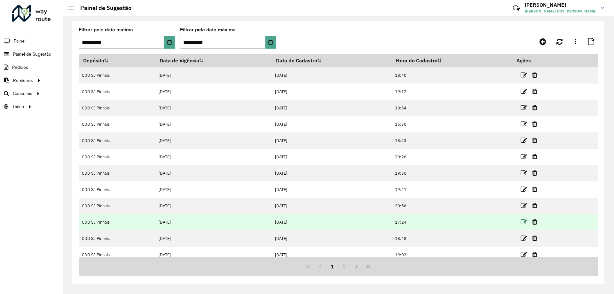
click at [524, 221] on icon at bounding box center [524, 222] width 6 height 6
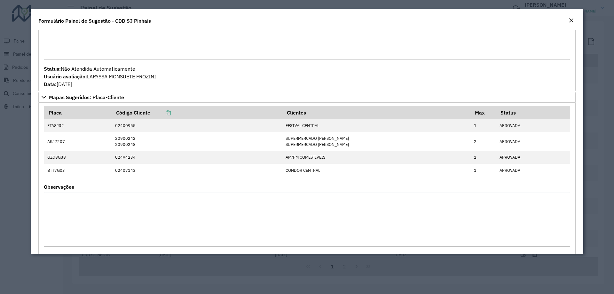
scroll to position [193, 0]
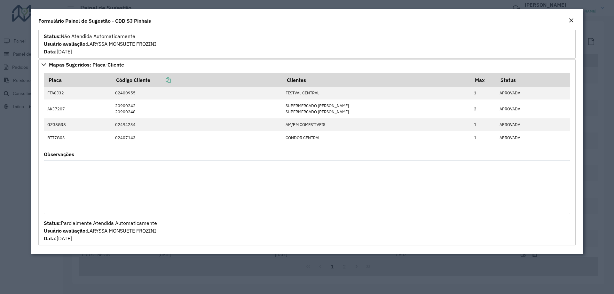
click at [573, 18] on em "Close" at bounding box center [571, 20] width 5 height 5
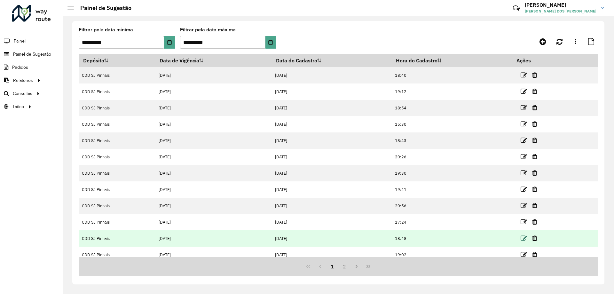
click at [523, 237] on icon at bounding box center [524, 238] width 6 height 6
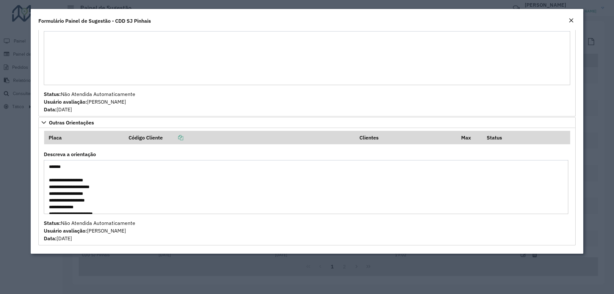
scroll to position [20, 0]
click at [572, 19] on em "Close" at bounding box center [571, 20] width 5 height 5
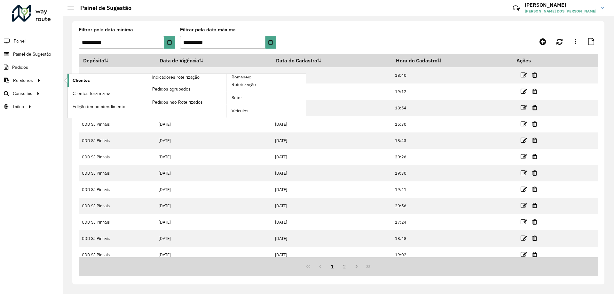
click at [76, 83] on span "Clientes" at bounding box center [81, 80] width 17 height 7
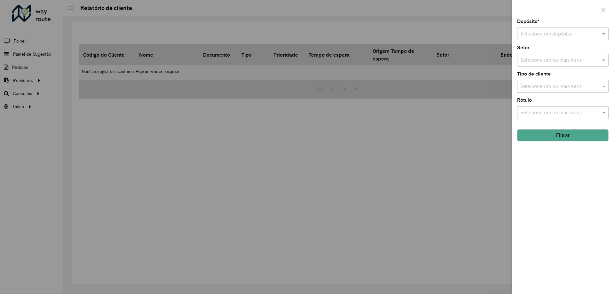
click at [544, 34] on input "text" at bounding box center [557, 34] width 72 height 8
click at [543, 62] on span "CDD SJ Pinhais" at bounding box center [537, 62] width 35 height 5
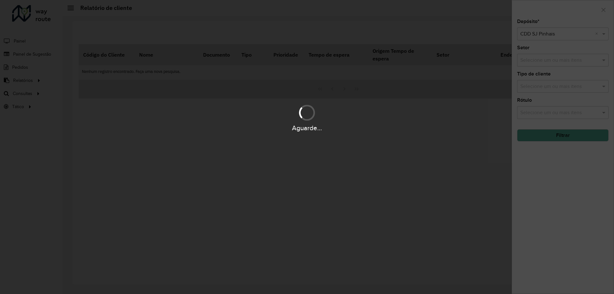
click at [549, 169] on div "Aguarde..." at bounding box center [307, 147] width 614 height 294
click at [542, 87] on div "Aguarde..." at bounding box center [307, 147] width 614 height 294
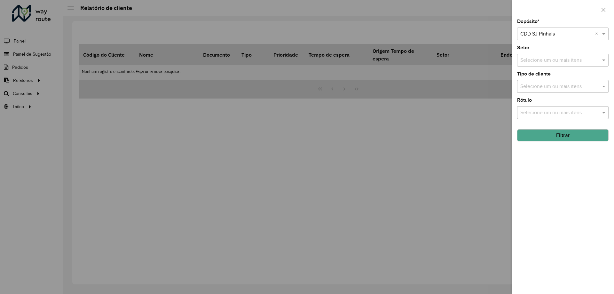
click at [542, 87] on input "text" at bounding box center [560, 87] width 82 height 8
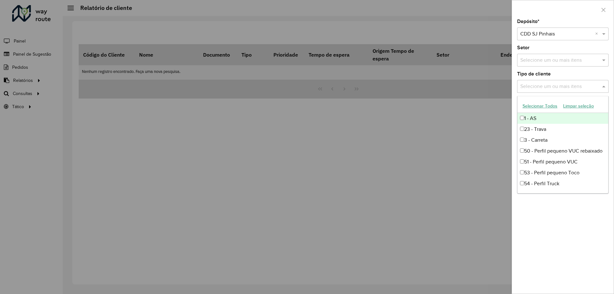
click at [542, 87] on input "text" at bounding box center [560, 87] width 82 height 8
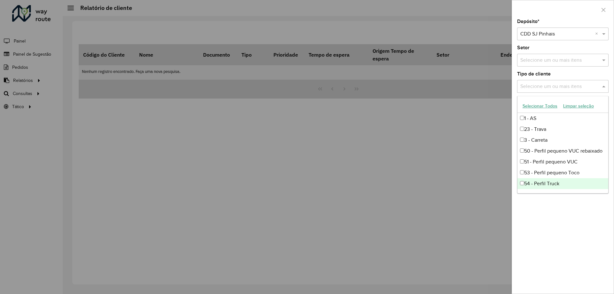
click at [602, 243] on div "Depósito * Selecione um depósito × CDD SJ Pinhais × Setor Selecione um ou mais …" at bounding box center [563, 156] width 102 height 274
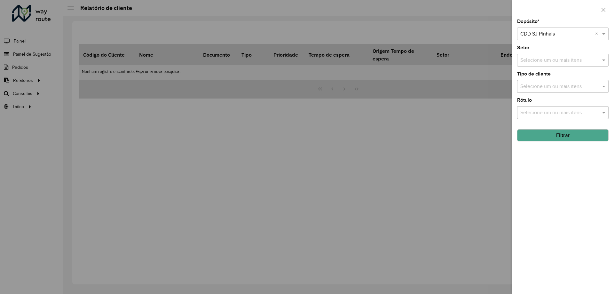
click at [551, 115] on input "text" at bounding box center [560, 113] width 82 height 8
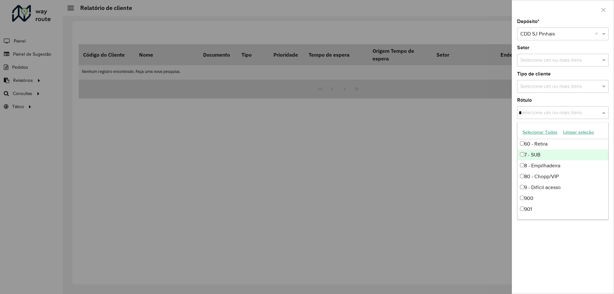
scroll to position [54, 0]
type input "**"
click at [568, 157] on div "30 - L3 clientes específicos" at bounding box center [563, 155] width 91 height 11
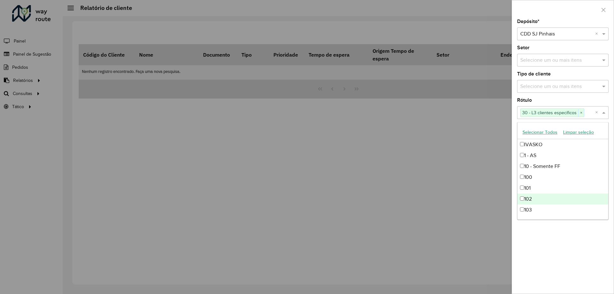
click at [548, 242] on div "Depósito * Selecione um depósito × CDD SJ Pinhais × Setor Selecione um ou mais …" at bounding box center [563, 156] width 102 height 274
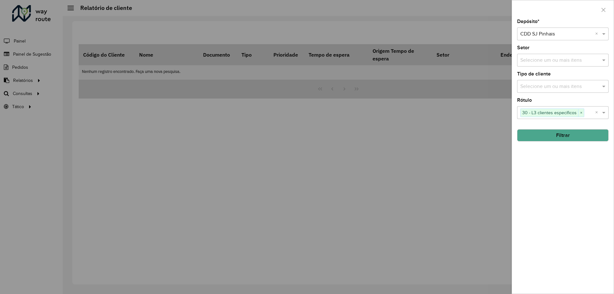
click at [559, 140] on button "Filtrar" at bounding box center [562, 135] width 91 height 12
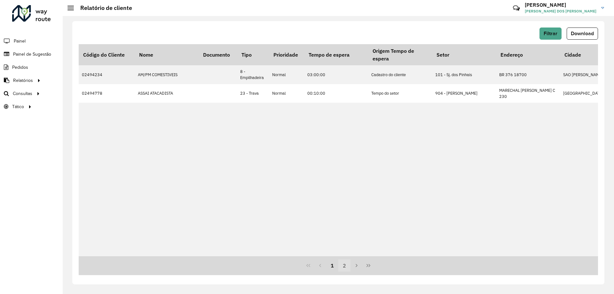
click at [344, 264] on button "2" at bounding box center [344, 265] width 12 height 12
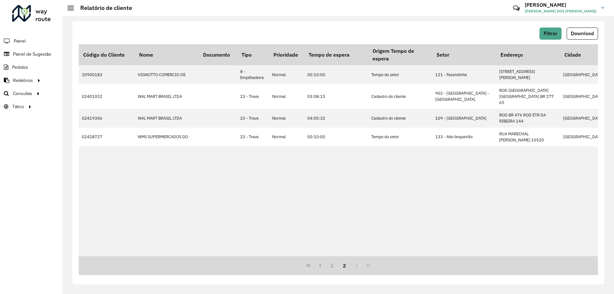
click at [355, 266] on div "1 2" at bounding box center [339, 265] width 520 height 19
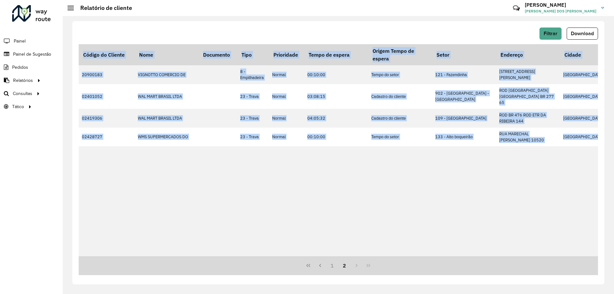
click at [355, 266] on div "1 2" at bounding box center [339, 265] width 520 height 19
click at [332, 264] on button "1" at bounding box center [332, 265] width 12 height 12
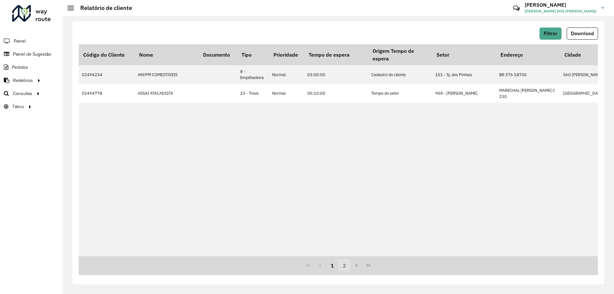
click at [343, 266] on button "2" at bounding box center [344, 265] width 12 height 12
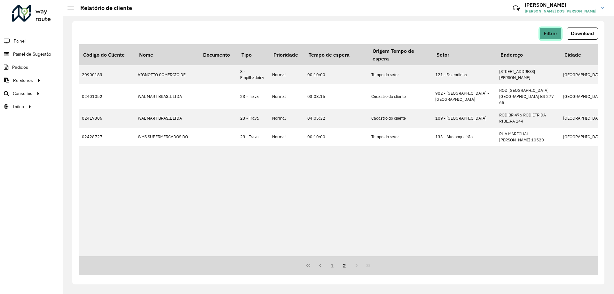
click at [554, 32] on span "Filtrar" at bounding box center [551, 33] width 14 height 5
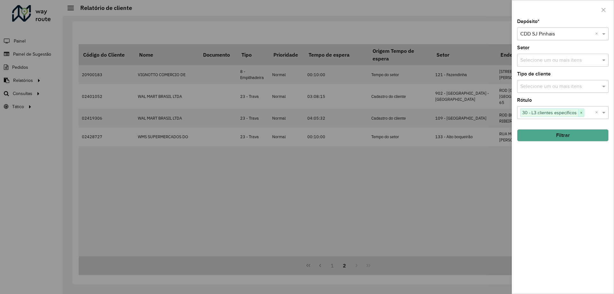
click at [580, 115] on span "×" at bounding box center [581, 113] width 6 height 8
click at [570, 132] on button "Filtrar" at bounding box center [562, 135] width 91 height 12
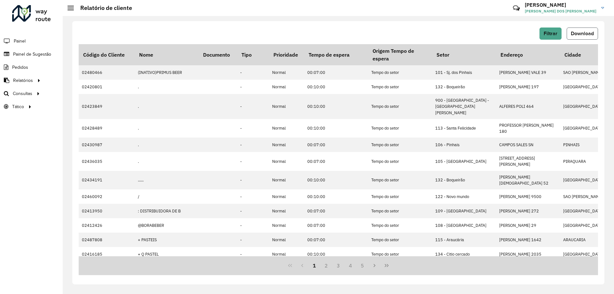
click at [586, 28] on button "Download" at bounding box center [582, 34] width 31 height 12
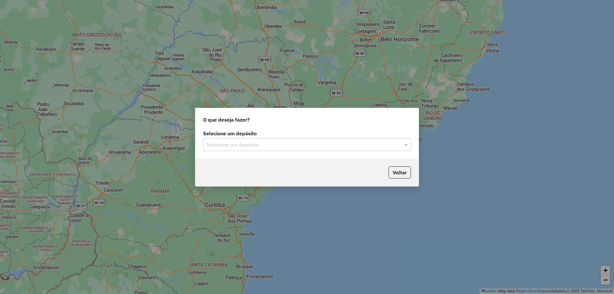
click at [297, 152] on div "Selecione um depósito Selecione um depósito" at bounding box center [306, 144] width 223 height 30
click at [297, 144] on input "text" at bounding box center [300, 145] width 189 height 8
